Goal: Information Seeking & Learning: Find specific fact

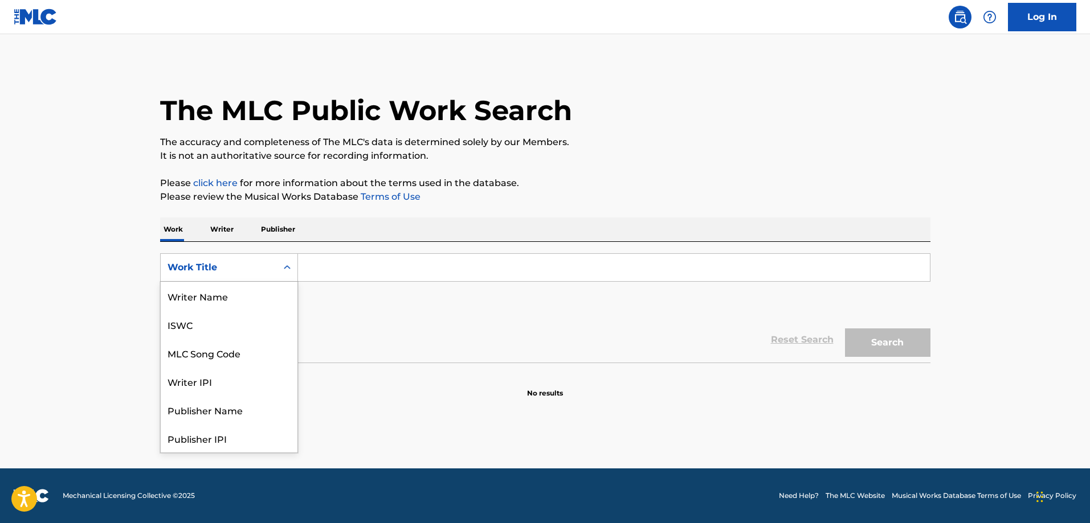
click at [210, 272] on div "Work Title" at bounding box center [218, 268] width 103 height 14
click at [227, 301] on div "MLC Song Code" at bounding box center [229, 296] width 137 height 28
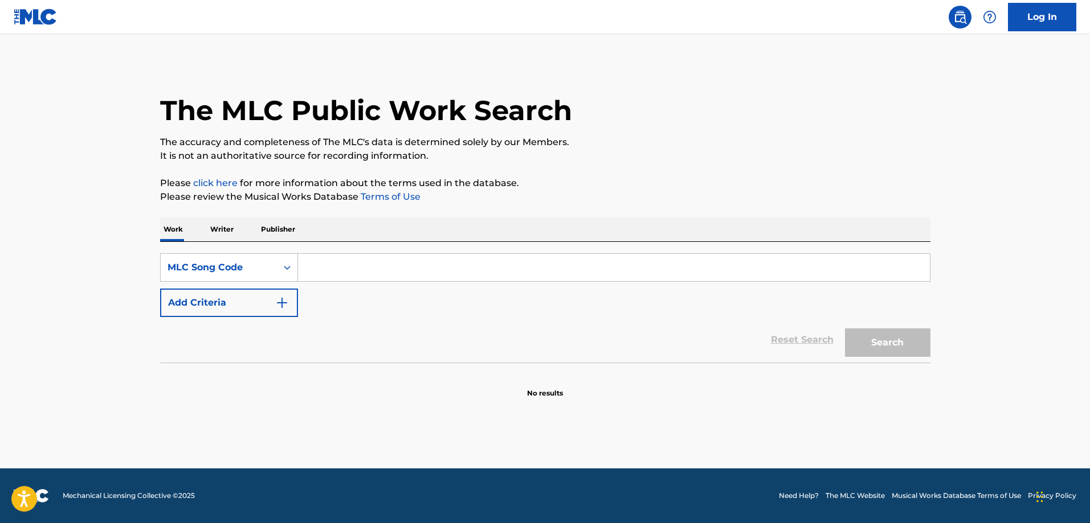
click at [381, 277] on input "Search Form" at bounding box center [614, 267] width 632 height 27
paste input "XD7E5O"
type input "XD7E5O"
click at [845, 329] on button "Search" at bounding box center [887, 343] width 85 height 28
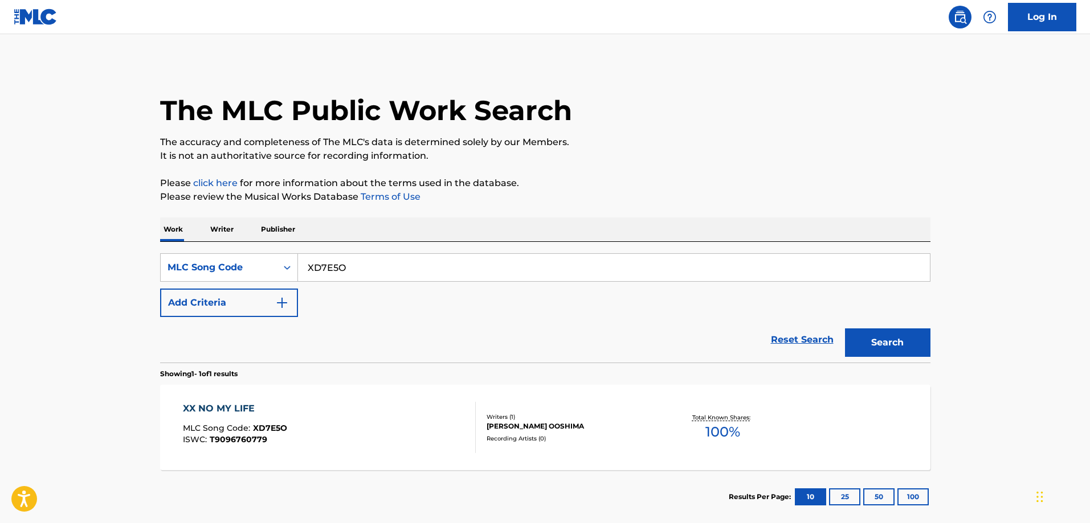
click at [223, 428] on span "MLC Song Code :" at bounding box center [218, 428] width 70 height 10
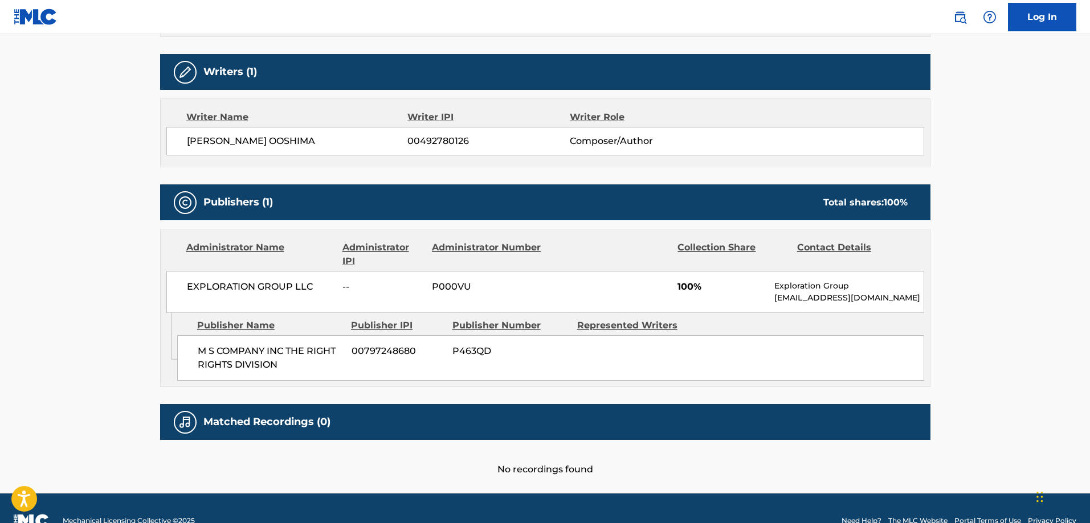
scroll to position [399, 0]
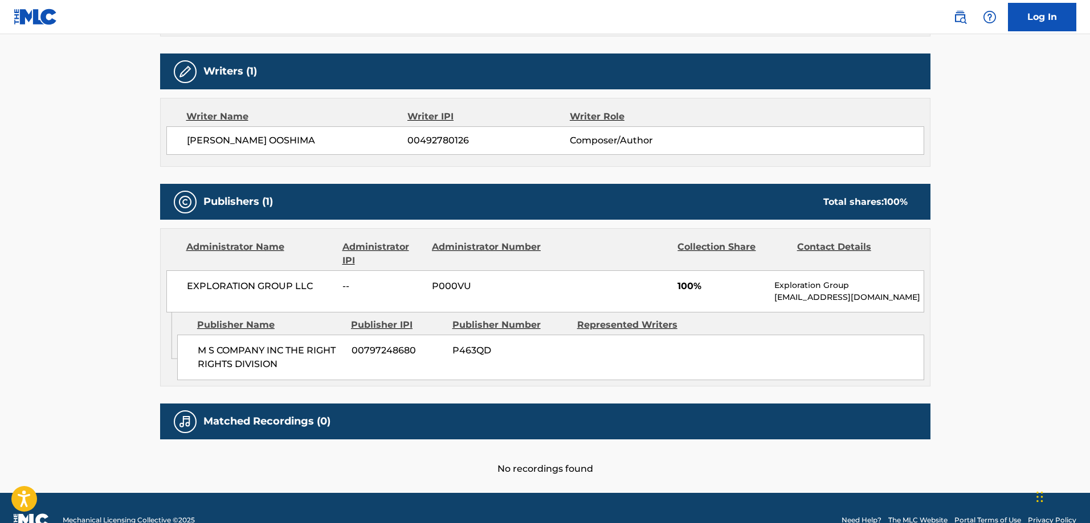
click at [194, 351] on div "M S COMPANY INC THE RIGHT RIGHTS DIVISION 00797248680 P463QD" at bounding box center [550, 358] width 747 height 46
drag, startPoint x: 194, startPoint y: 351, endPoint x: 271, endPoint y: 363, distance: 77.8
click at [194, 351] on div "M S COMPANY INC THE RIGHT RIGHTS DIVISION 00797248680 P463QD" at bounding box center [550, 358] width 747 height 46
click at [271, 365] on span "M S COMPANY INC THE RIGHT RIGHTS DIVISION" at bounding box center [270, 357] width 145 height 27
copy span "M S COMPANY INC THE RIGHT RIGHTS DIVISION"
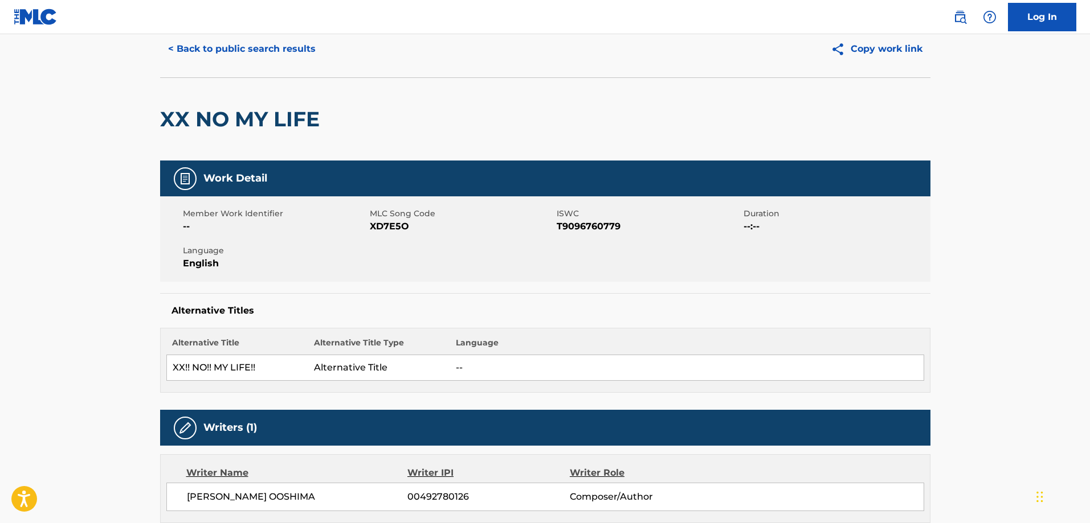
scroll to position [0, 0]
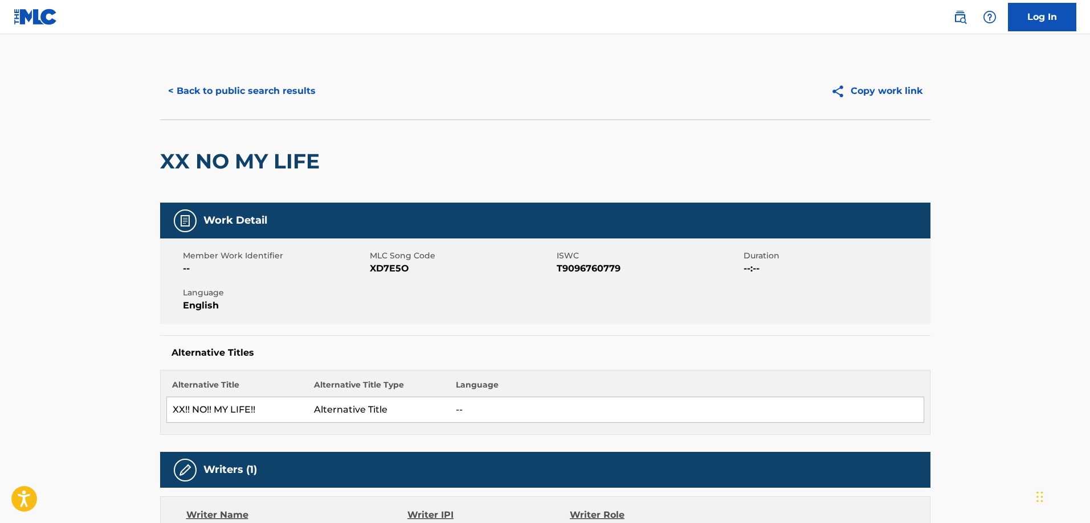
click at [253, 85] on button "< Back to public search results" at bounding box center [241, 91] width 163 height 28
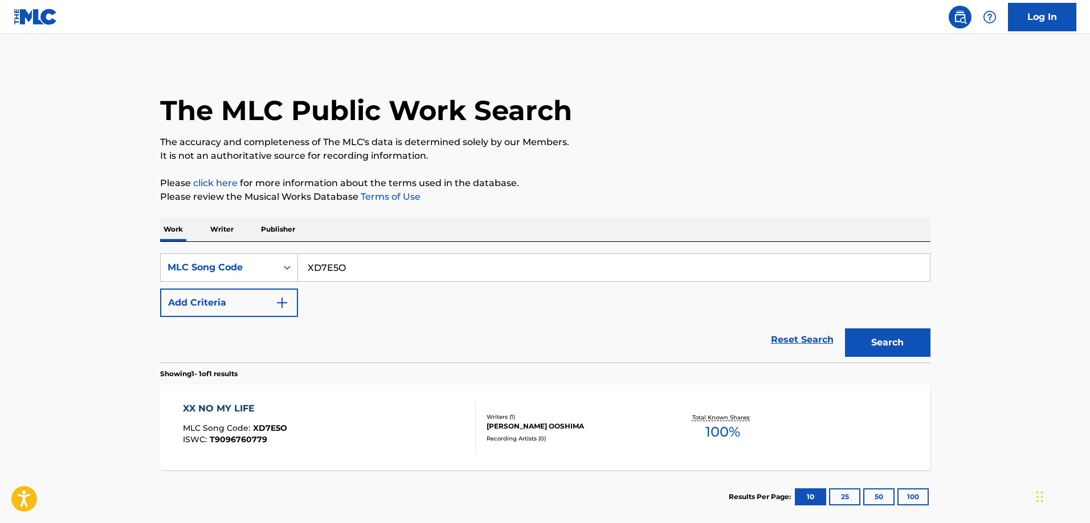
click at [380, 271] on input "XD7E5O" at bounding box center [614, 267] width 632 height 27
paste input "SE0UQJ"
type input "SE0UQJ"
click at [845, 329] on button "Search" at bounding box center [887, 343] width 85 height 28
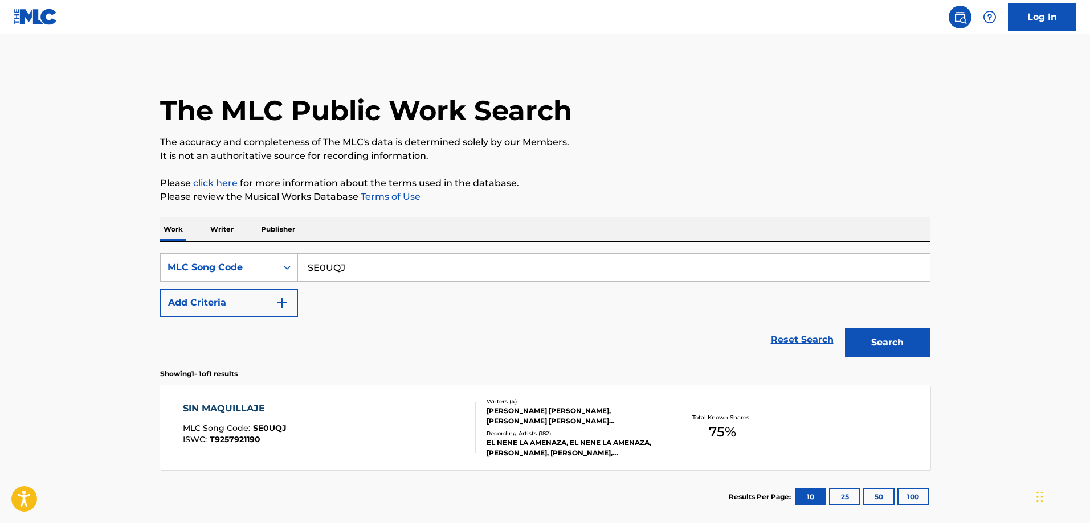
click at [308, 425] on div "SIN MAQUILLAJE MLC Song Code : SE0UQJ ISWC : T9257921190" at bounding box center [329, 427] width 293 height 51
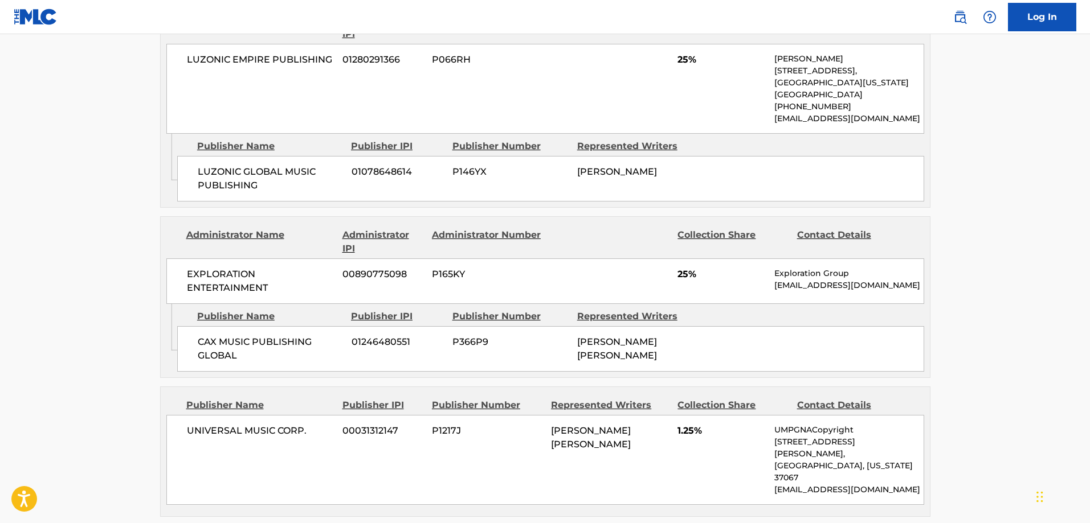
scroll to position [741, 0]
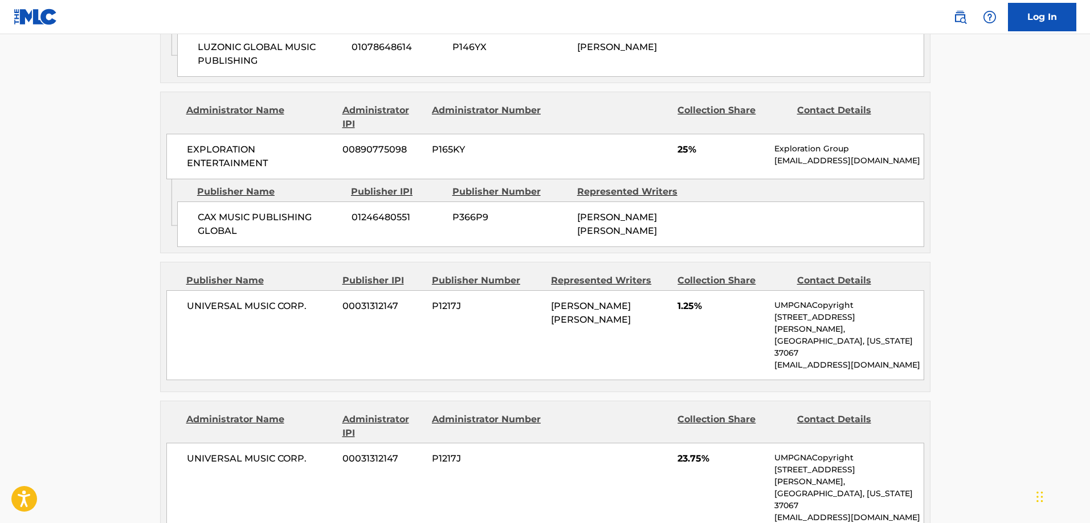
click at [988, 388] on main "< Back to public search results Copy work link SIN MAQUILLAJE Work Detail Membe…" at bounding box center [545, 191] width 1090 height 1795
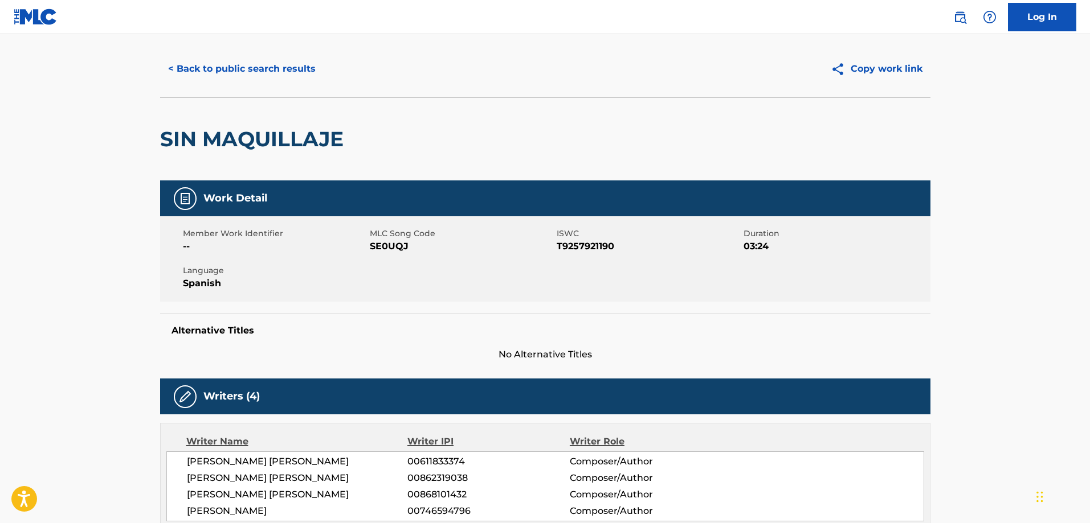
scroll to position [0, 0]
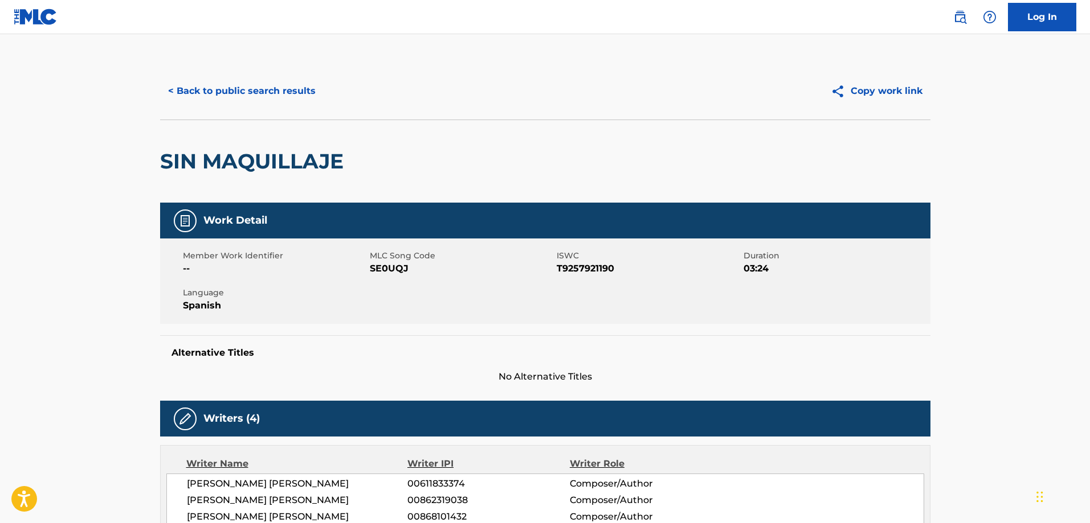
click at [226, 88] on button "< Back to public search results" at bounding box center [241, 91] width 163 height 28
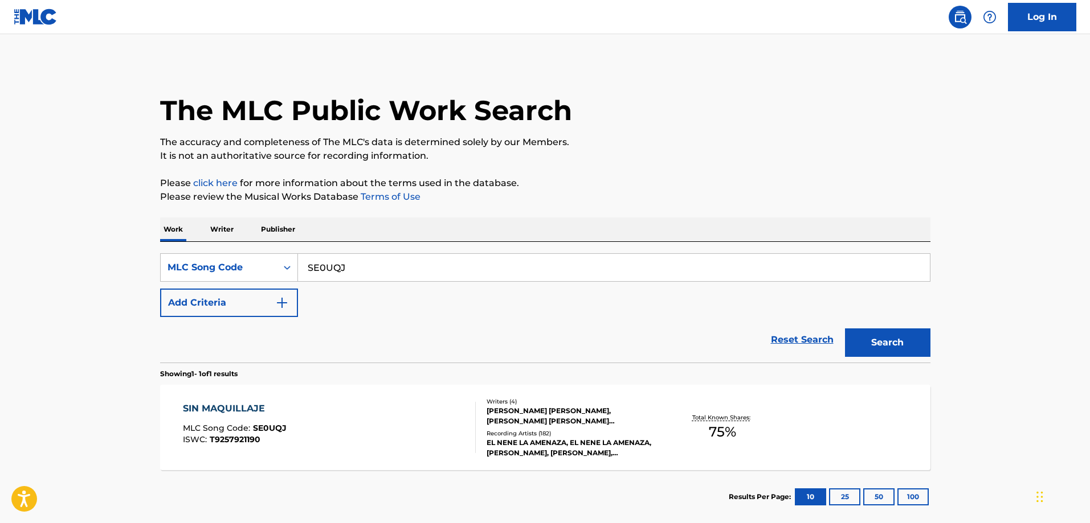
click at [373, 267] on input "SE0UQJ" at bounding box center [614, 267] width 632 height 27
paste input "MA5VJQ"
type input "MA5VJQ"
click at [845, 329] on button "Search" at bounding box center [887, 343] width 85 height 28
